Goal: Check status: Check status

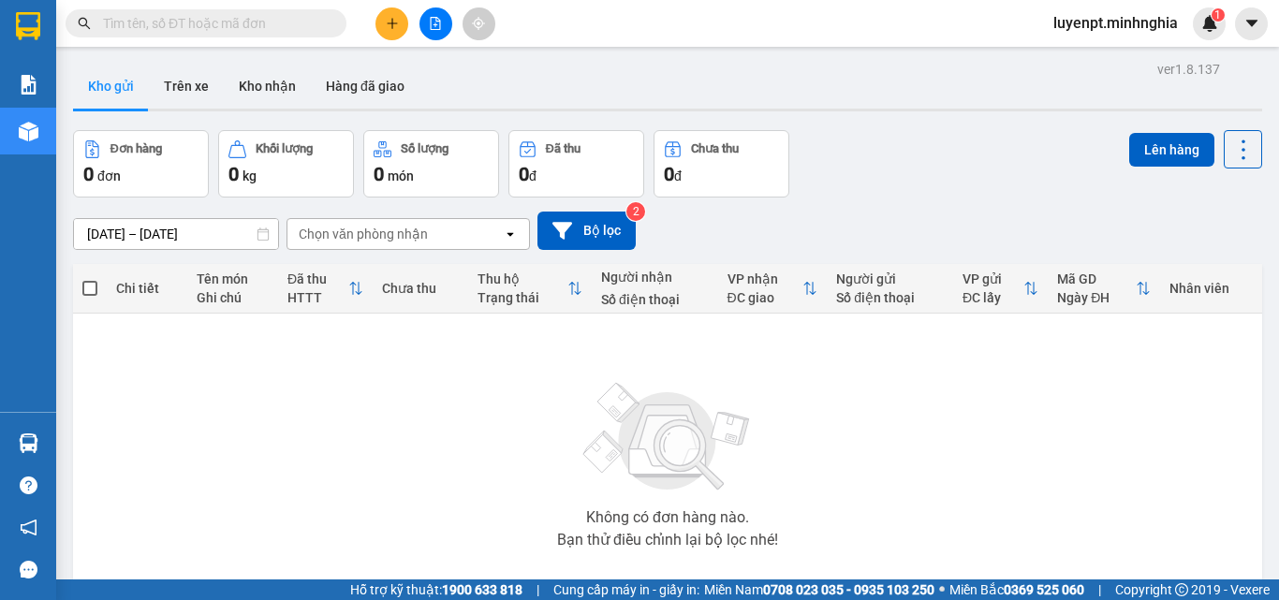
click at [199, 14] on input "text" at bounding box center [213, 23] width 221 height 21
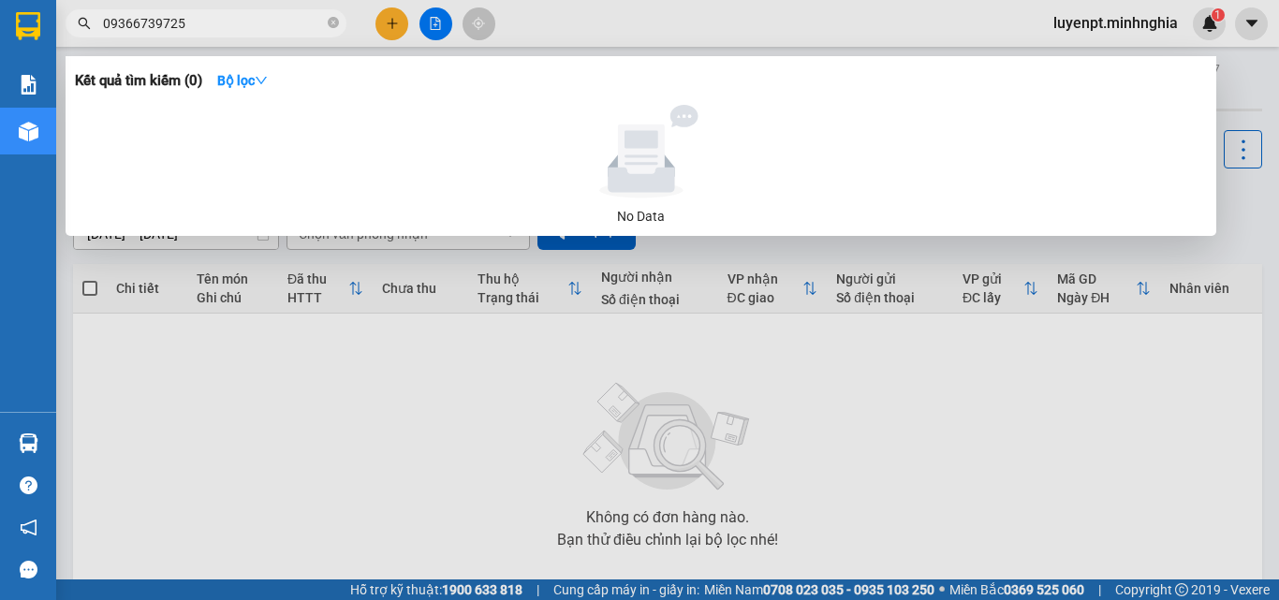
click at [267, 29] on input "09366739725" at bounding box center [213, 23] width 221 height 21
drag, startPoint x: 135, startPoint y: 28, endPoint x: 199, endPoint y: 42, distance: 66.1
click at [137, 31] on input "09366739725" at bounding box center [213, 23] width 221 height 21
click at [234, 24] on input "09366739725" at bounding box center [213, 23] width 221 height 21
type input "09366739725"
